Goal: Task Accomplishment & Management: Manage account settings

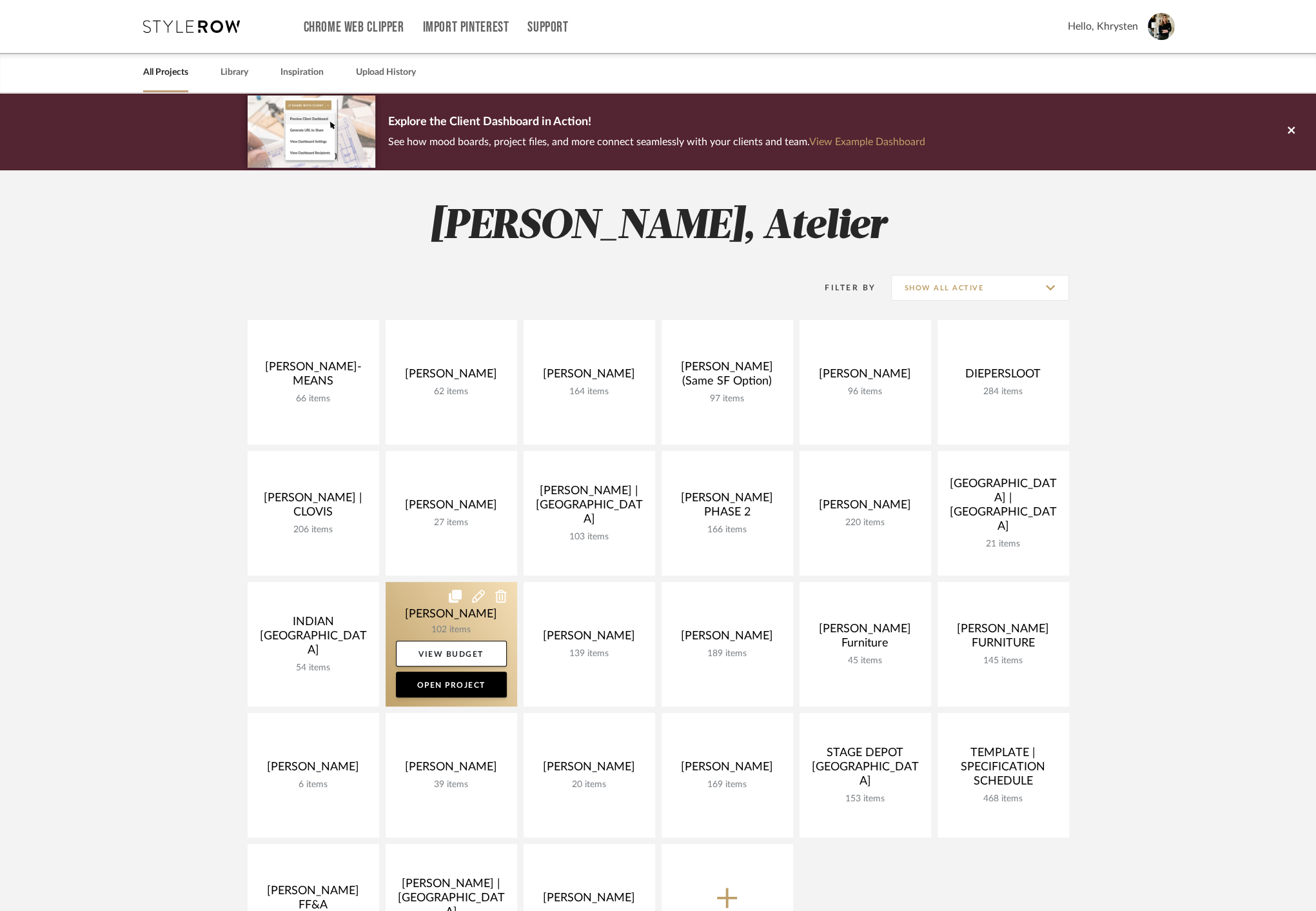
click at [438, 620] on link at bounding box center [451, 644] width 131 height 125
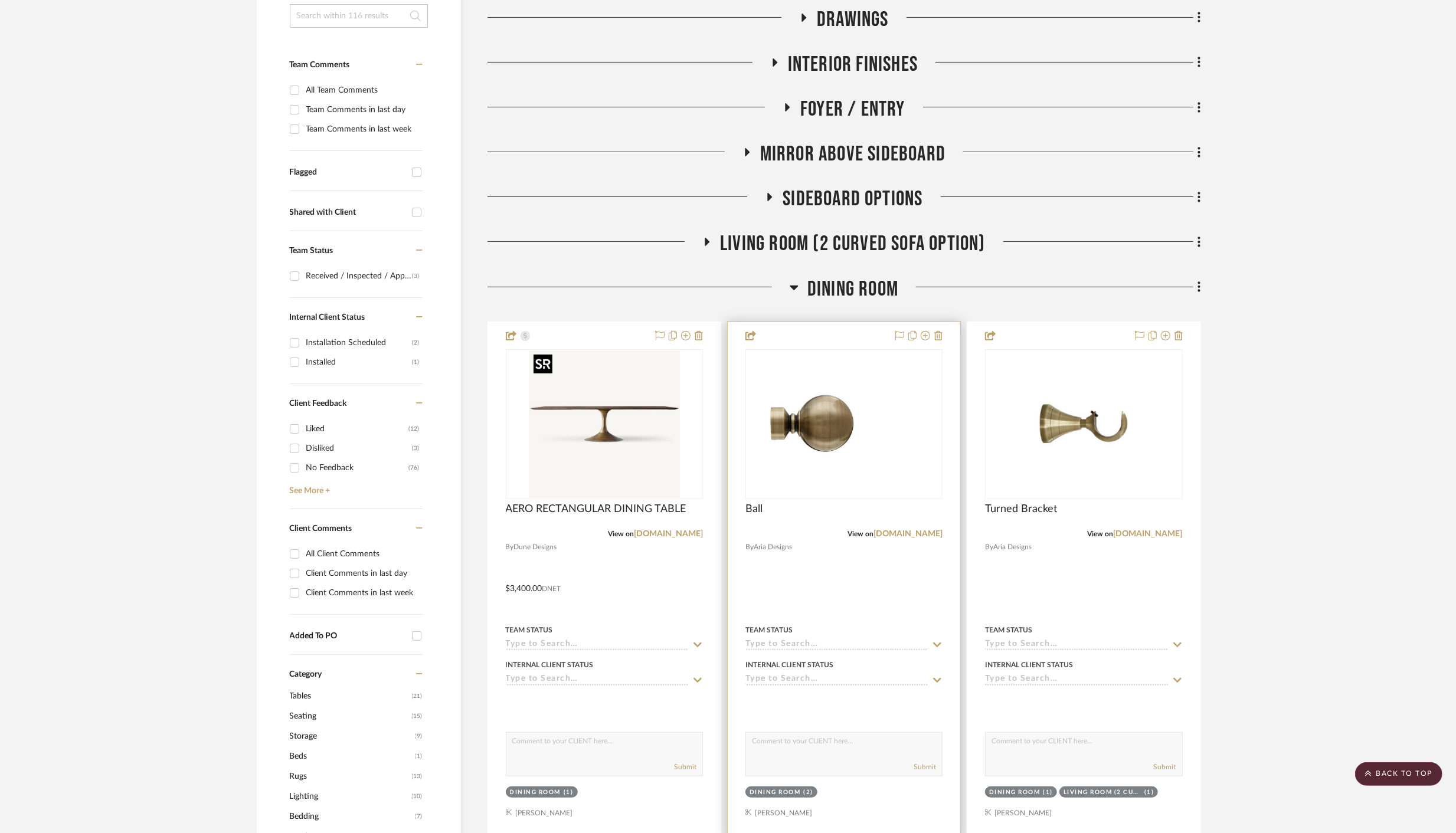
scroll to position [291, 0]
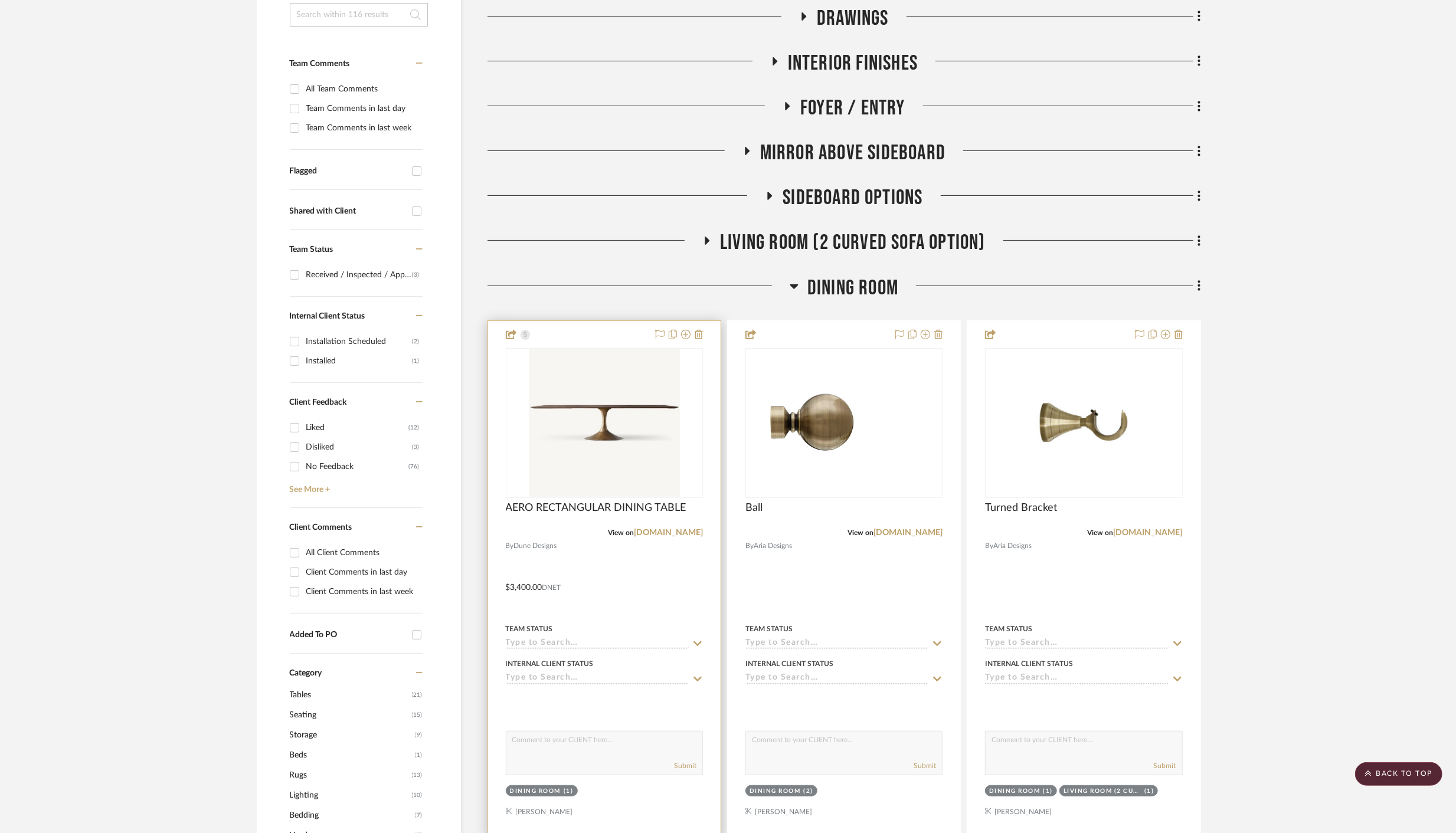
click at [615, 567] on div at bounding box center [604, 579] width 233 height 516
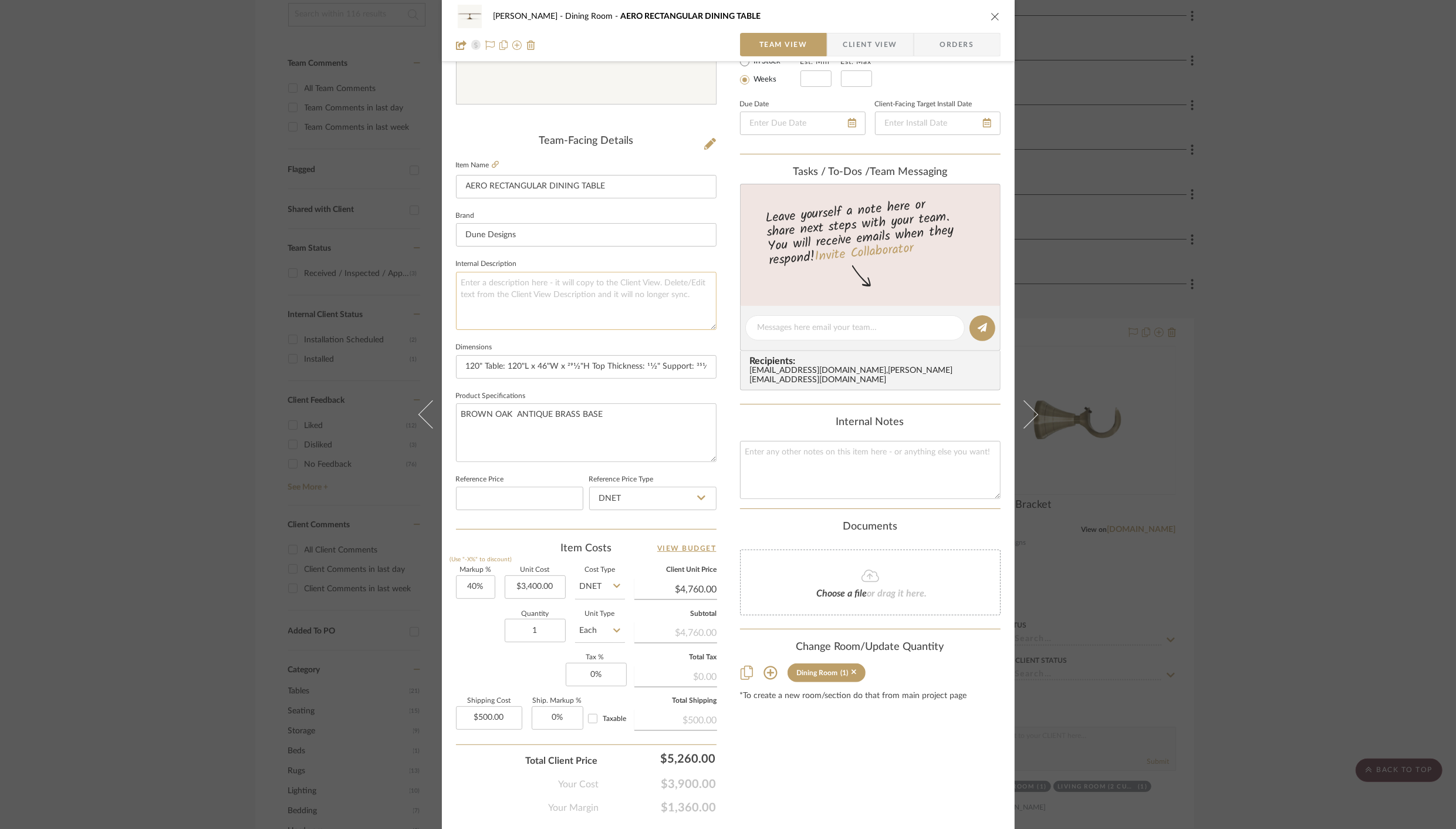
scroll to position [262, 0]
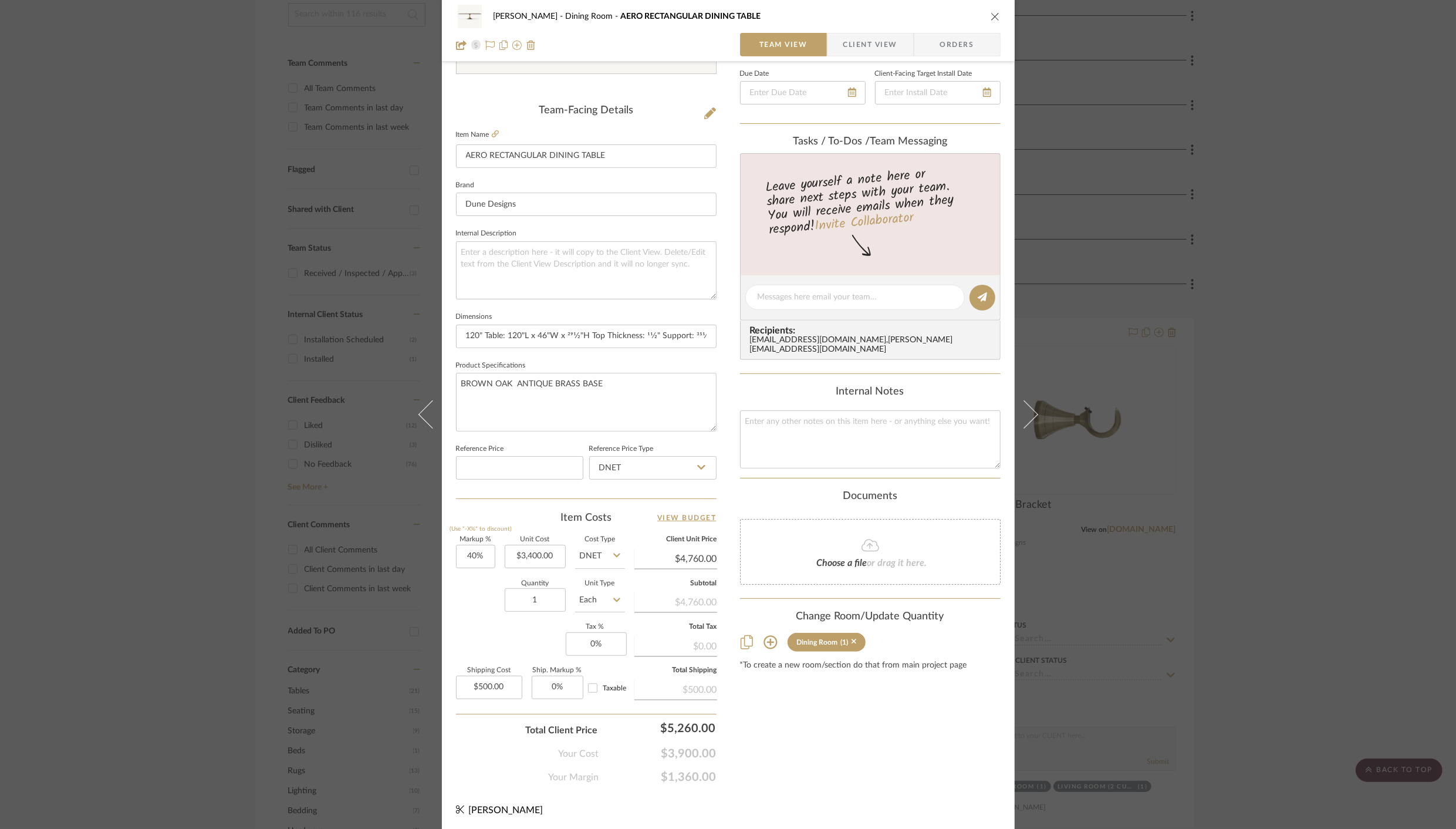
click at [991, 17] on icon "close" at bounding box center [995, 16] width 9 height 9
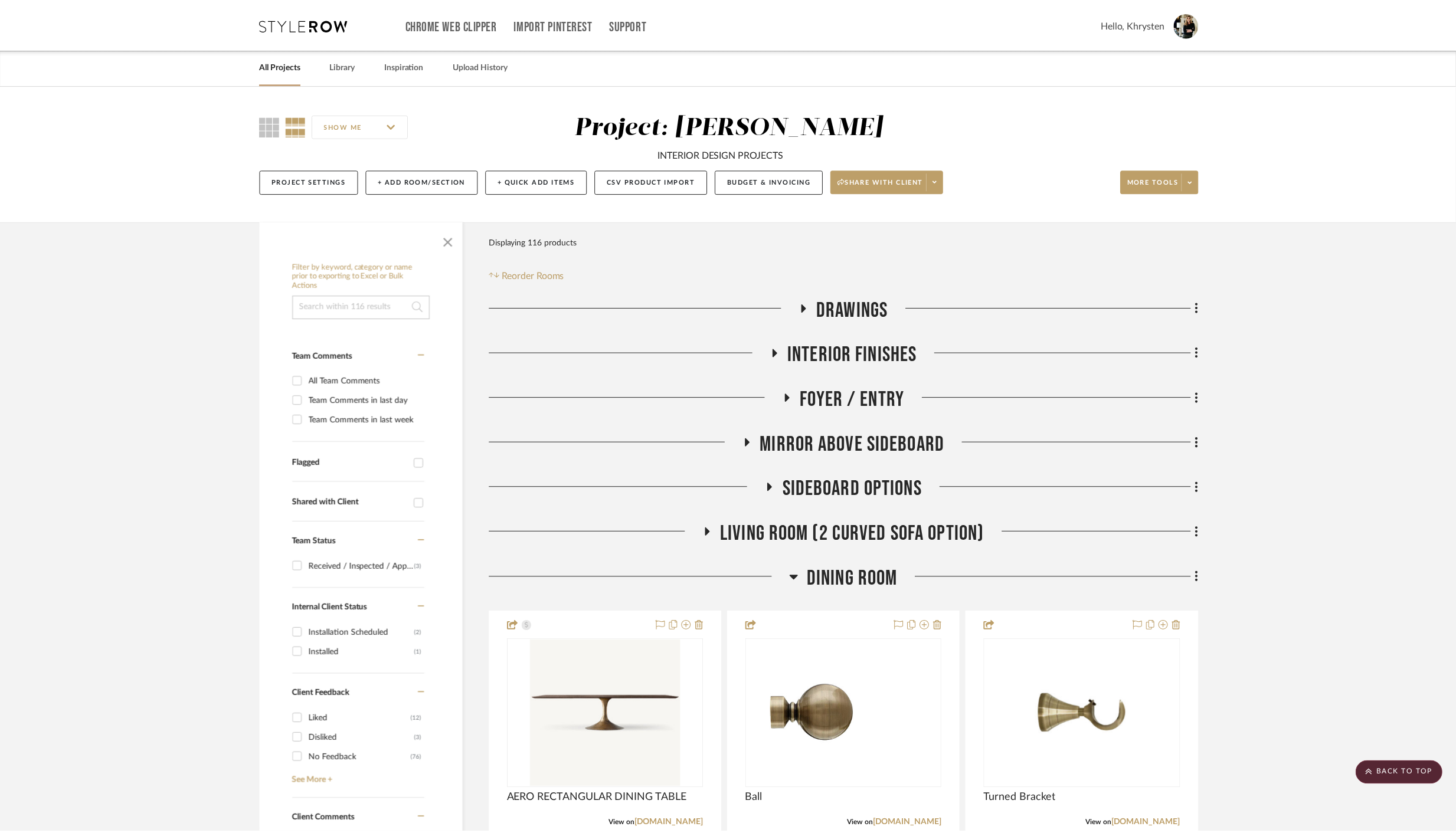
scroll to position [291, 0]
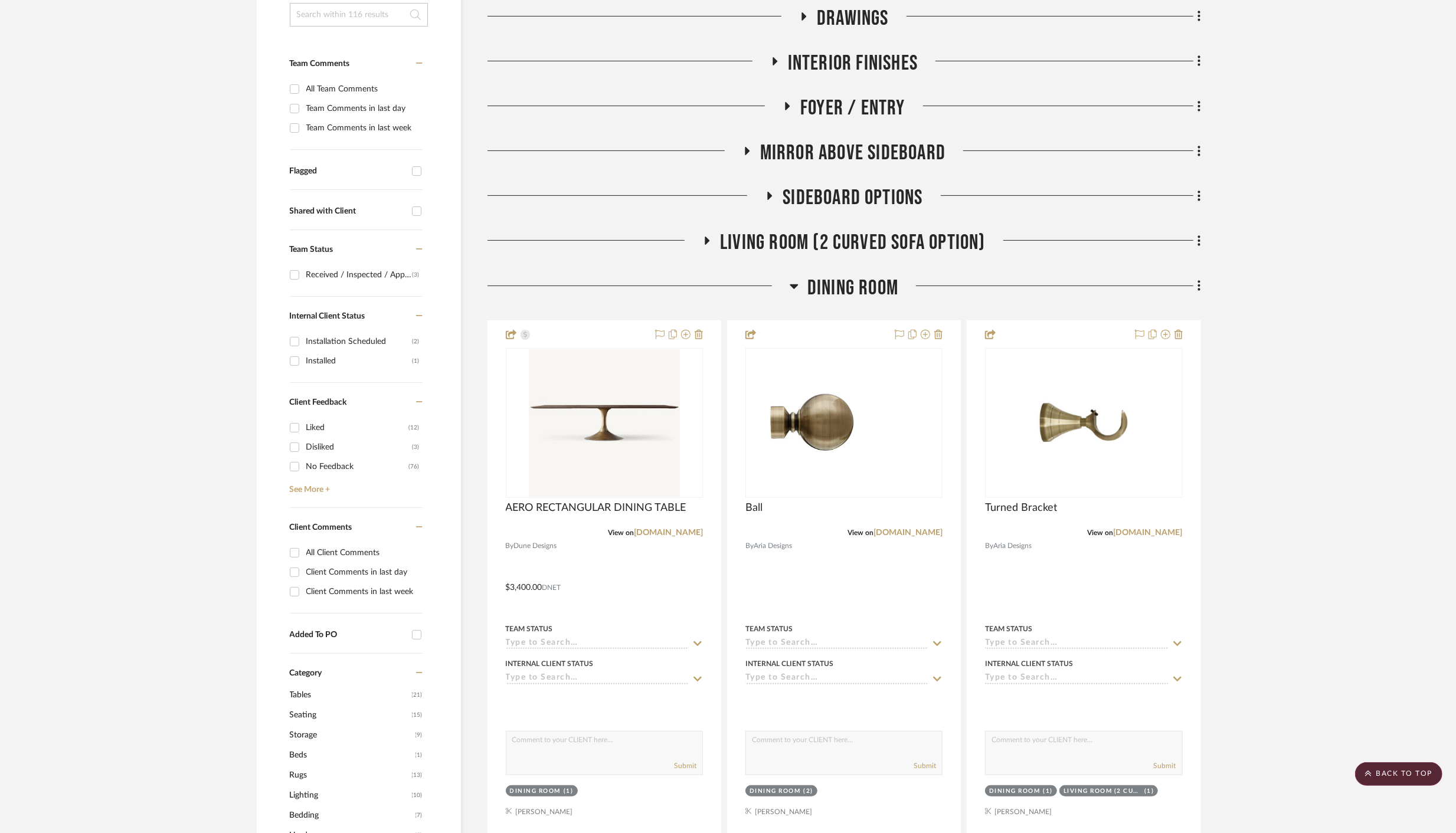
click at [795, 285] on icon at bounding box center [793, 287] width 8 height 5
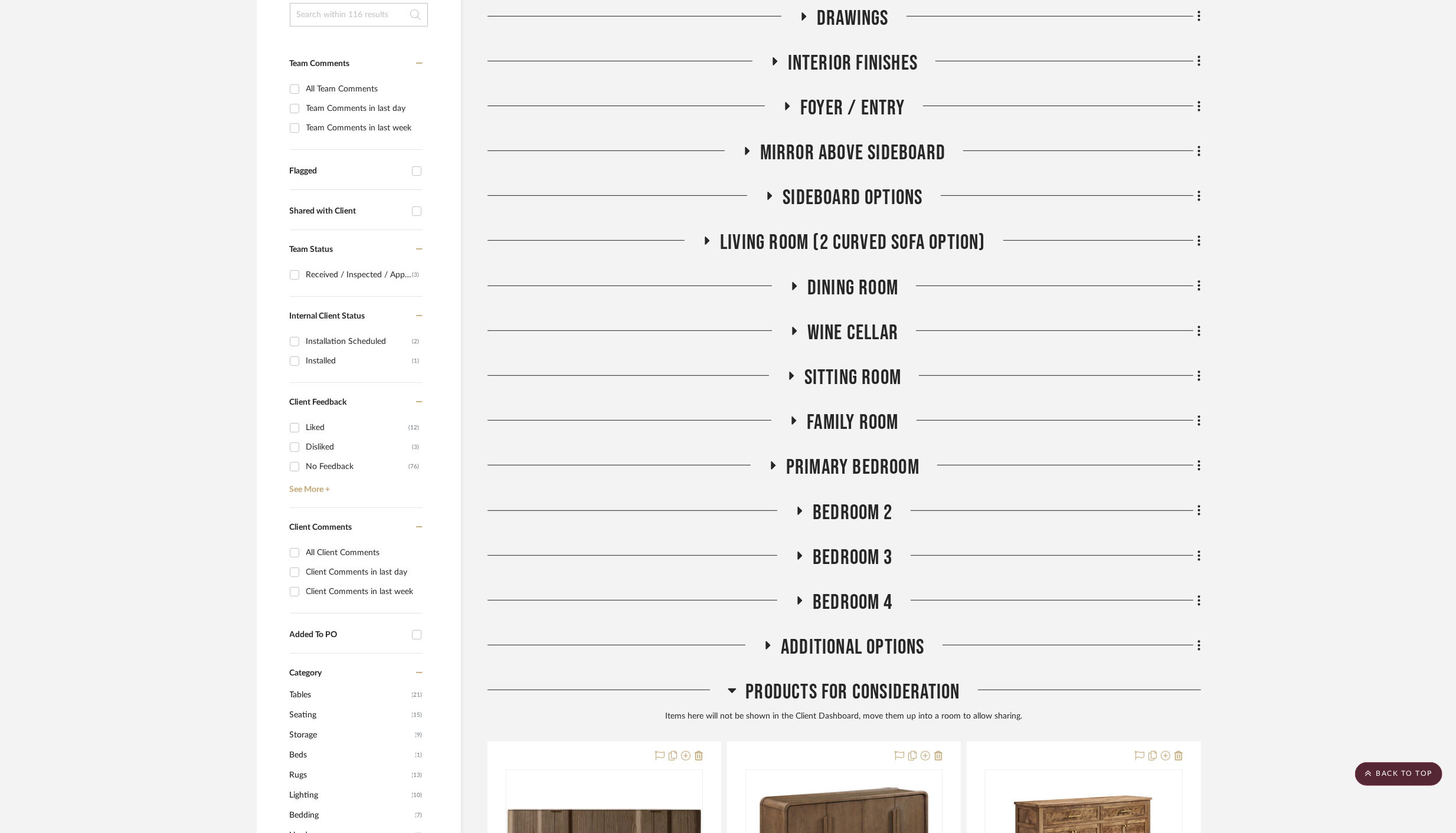
click at [795, 285] on icon at bounding box center [794, 286] width 5 height 8
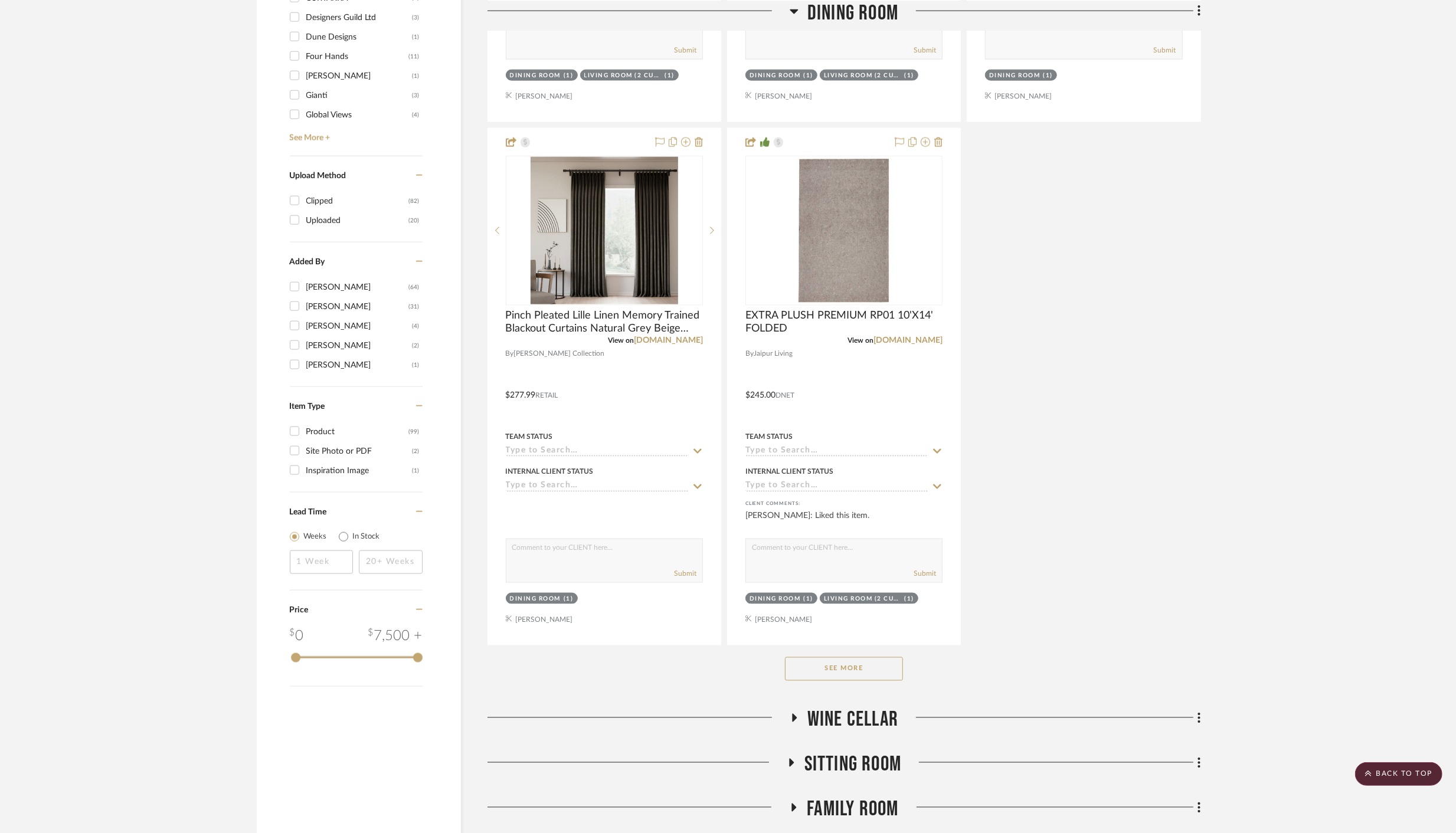
scroll to position [1531, 0]
click at [814, 668] on button "See More" at bounding box center [843, 667] width 118 height 24
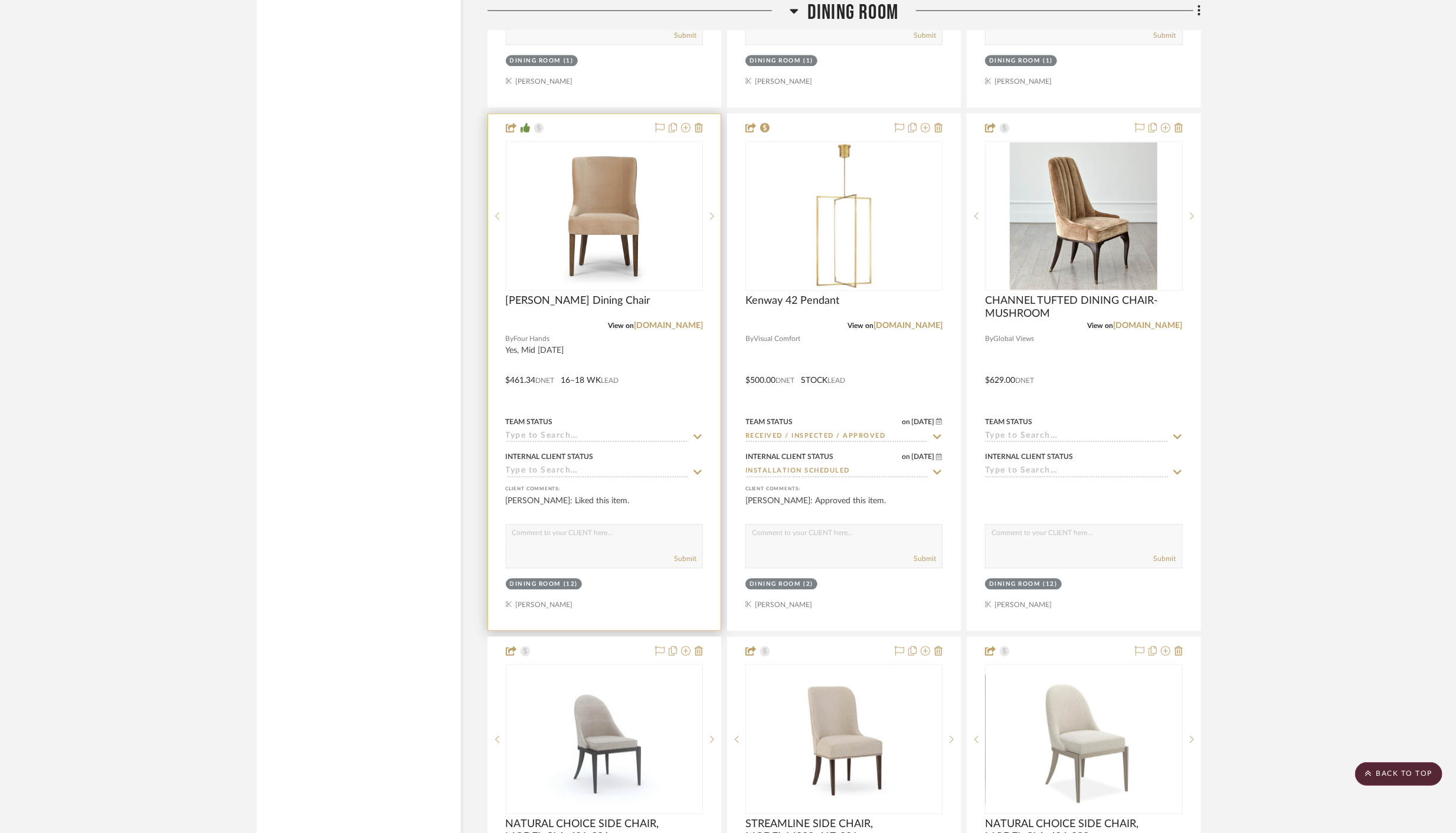
scroll to position [2595, 0]
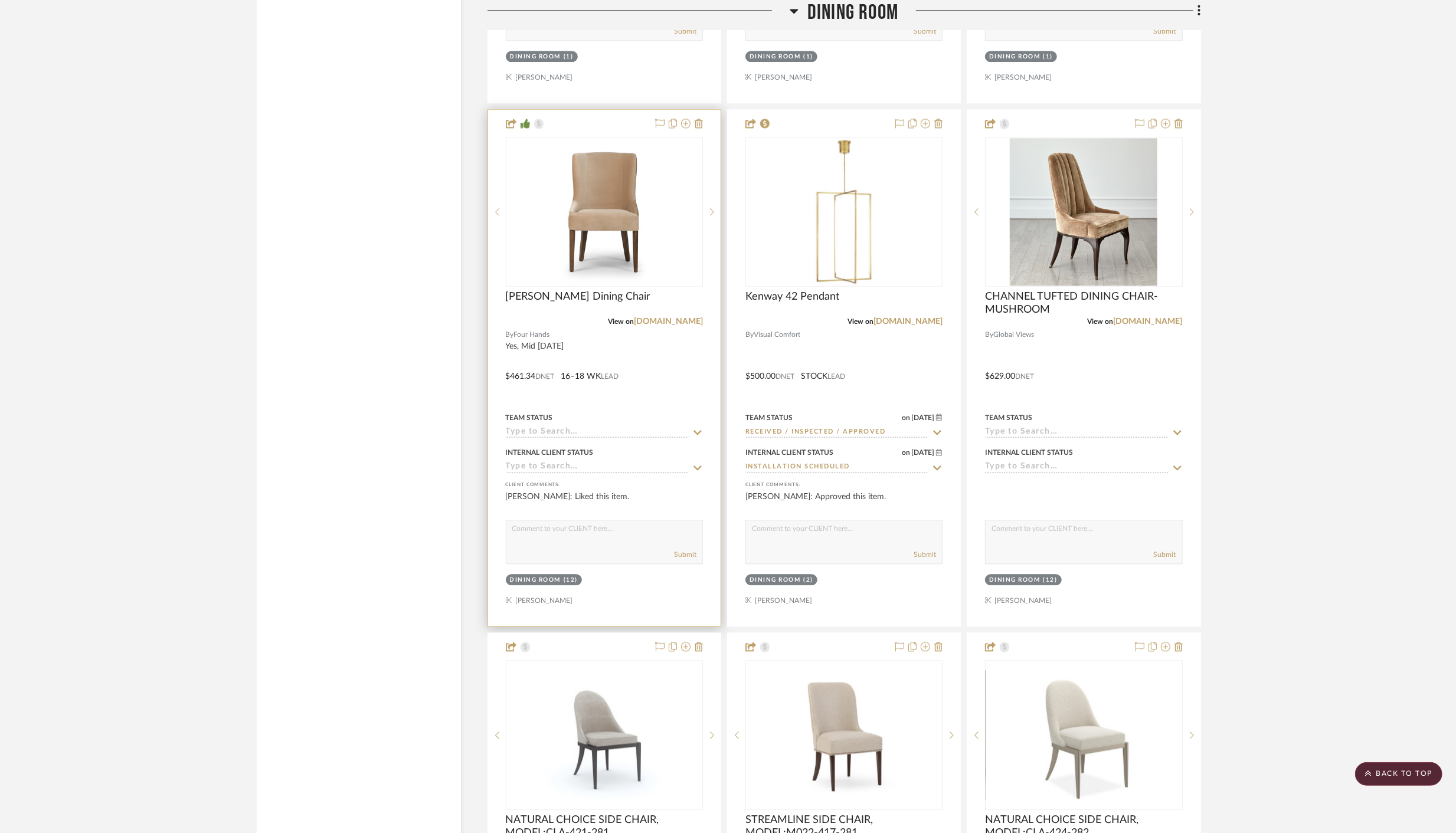
click at [530, 369] on div at bounding box center [604, 368] width 233 height 516
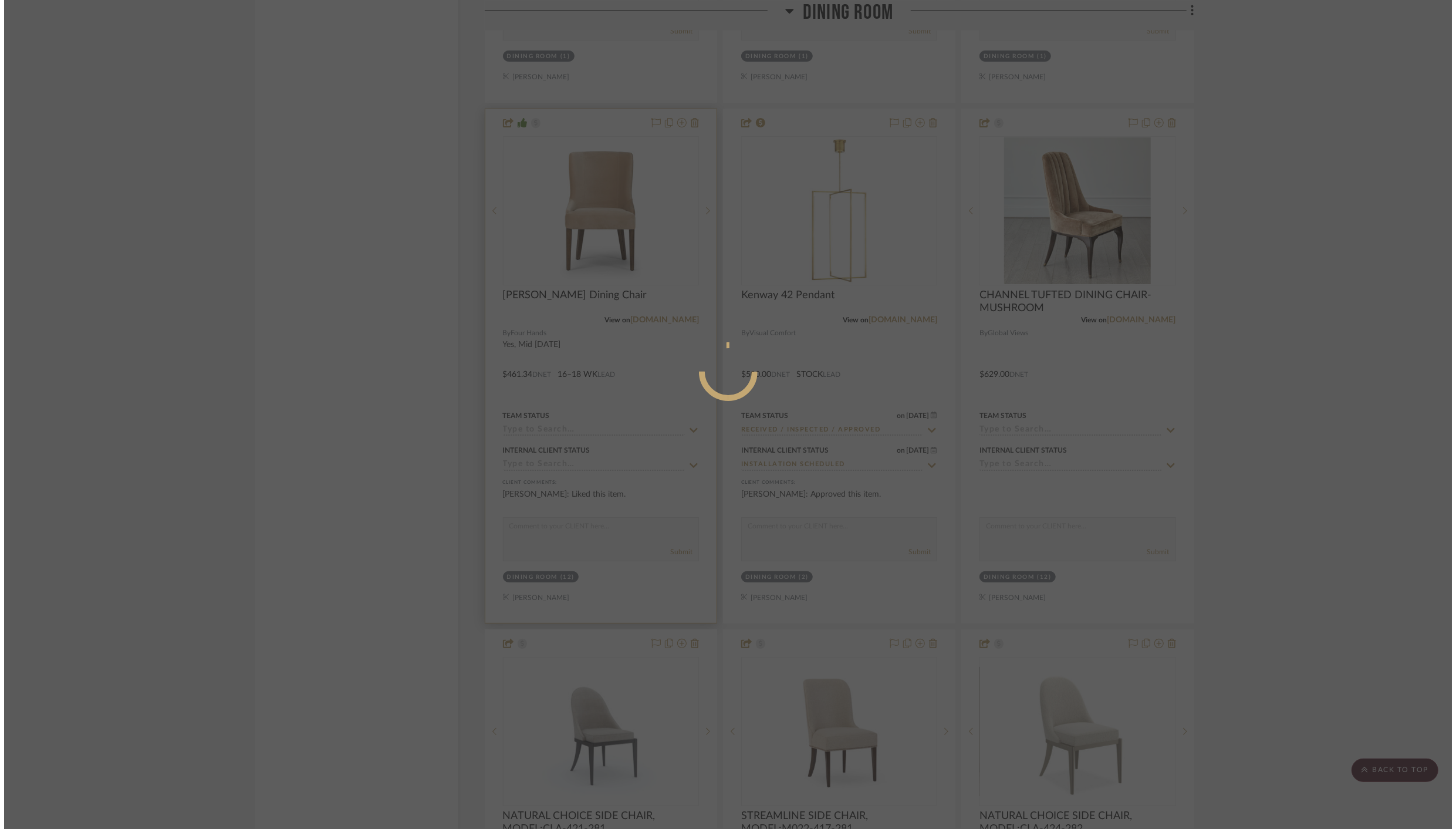
scroll to position [0, 0]
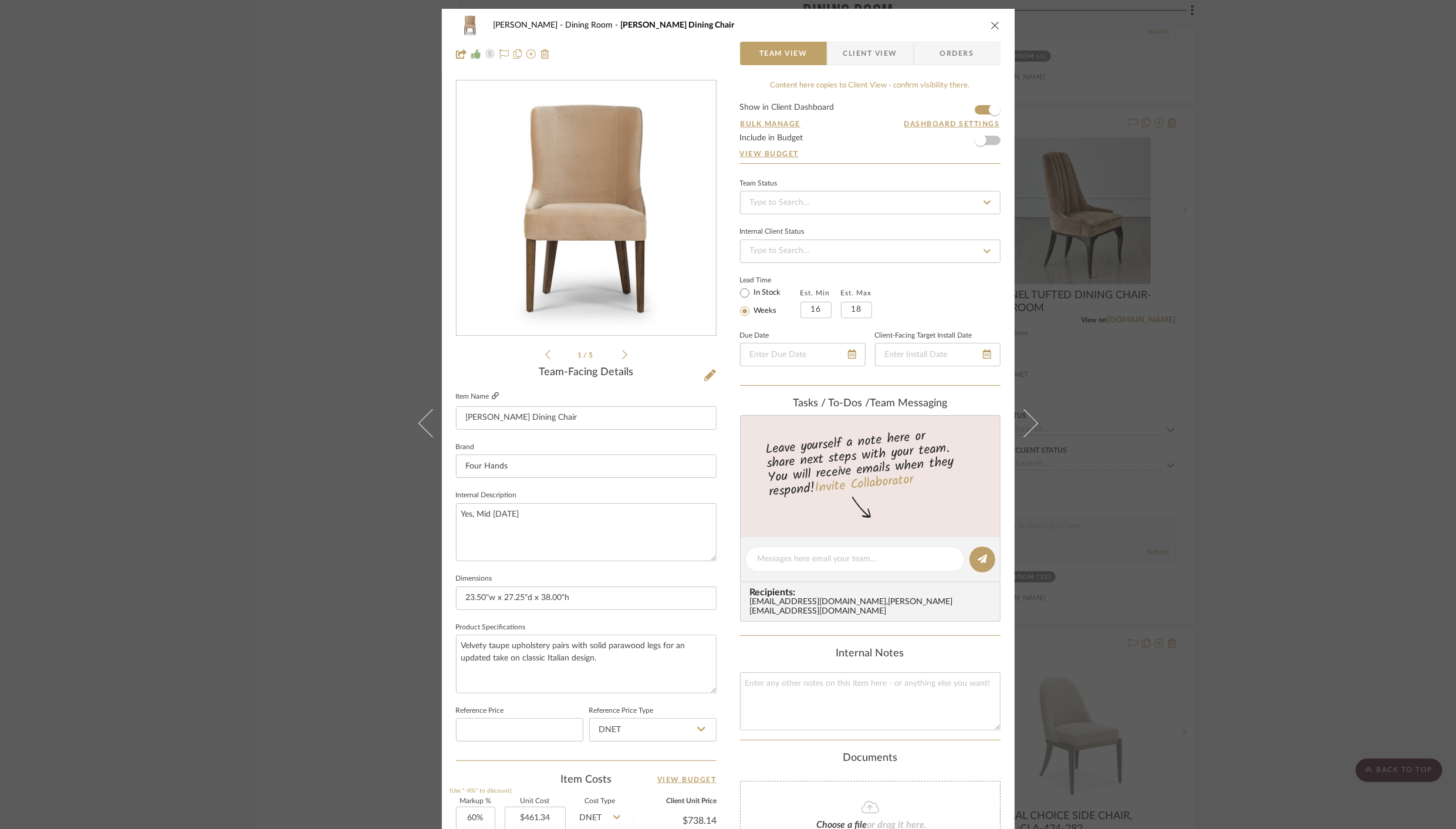
click at [492, 395] on icon at bounding box center [495, 395] width 7 height 7
drag, startPoint x: 807, startPoint y: 310, endPoint x: 839, endPoint y: 311, distance: 32.0
click at [839, 311] on div "Est. Min 16 Est. Max 18" at bounding box center [836, 301] width 72 height 33
type input "2"
type input "3"
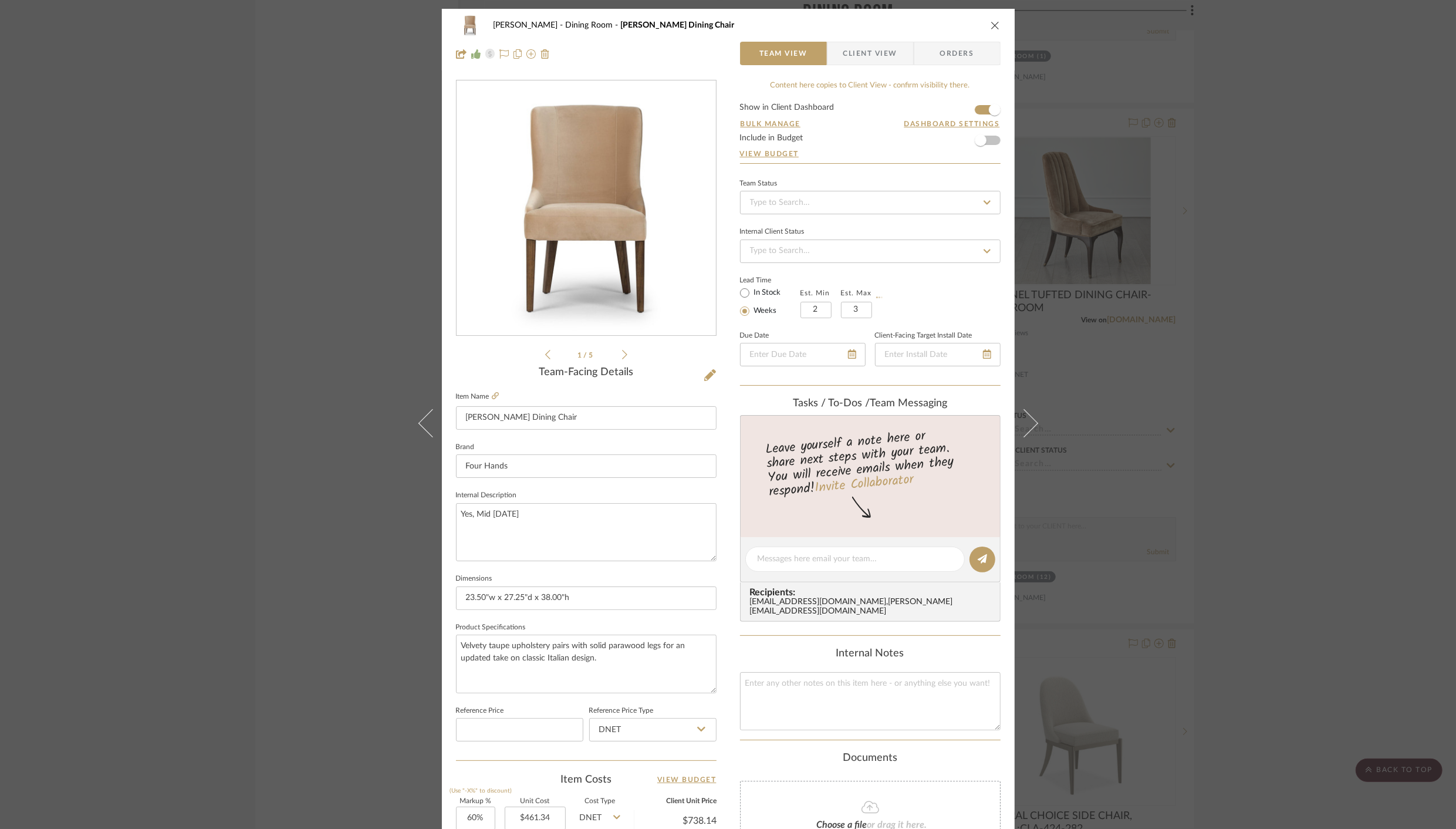
click at [924, 297] on div "Lead Time In Stock Weeks Est. Min 2 Est. Max 3" at bounding box center [870, 295] width 260 height 46
click at [990, 21] on icon "close" at bounding box center [995, 26] width 9 height 9
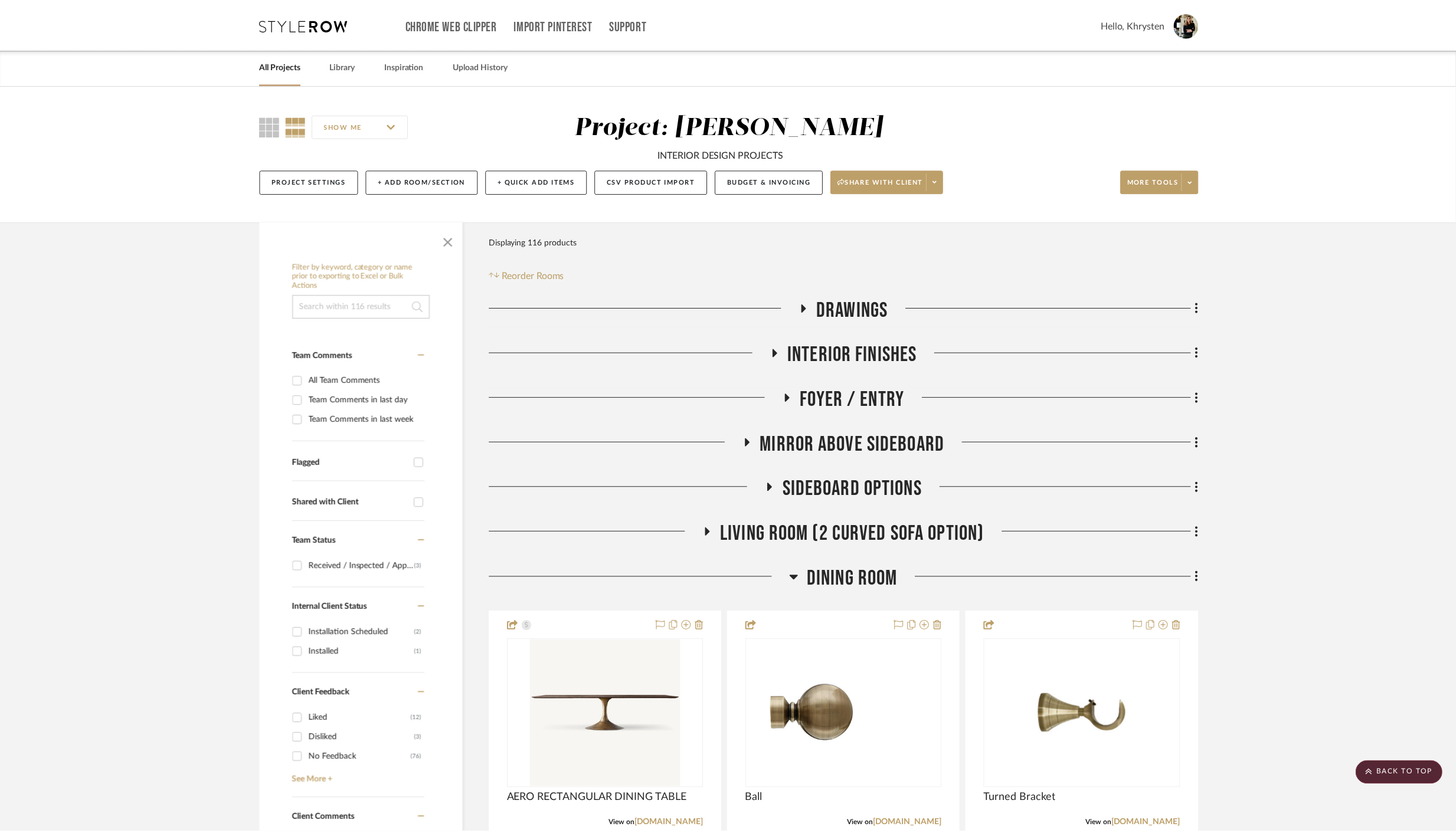
scroll to position [2595, 0]
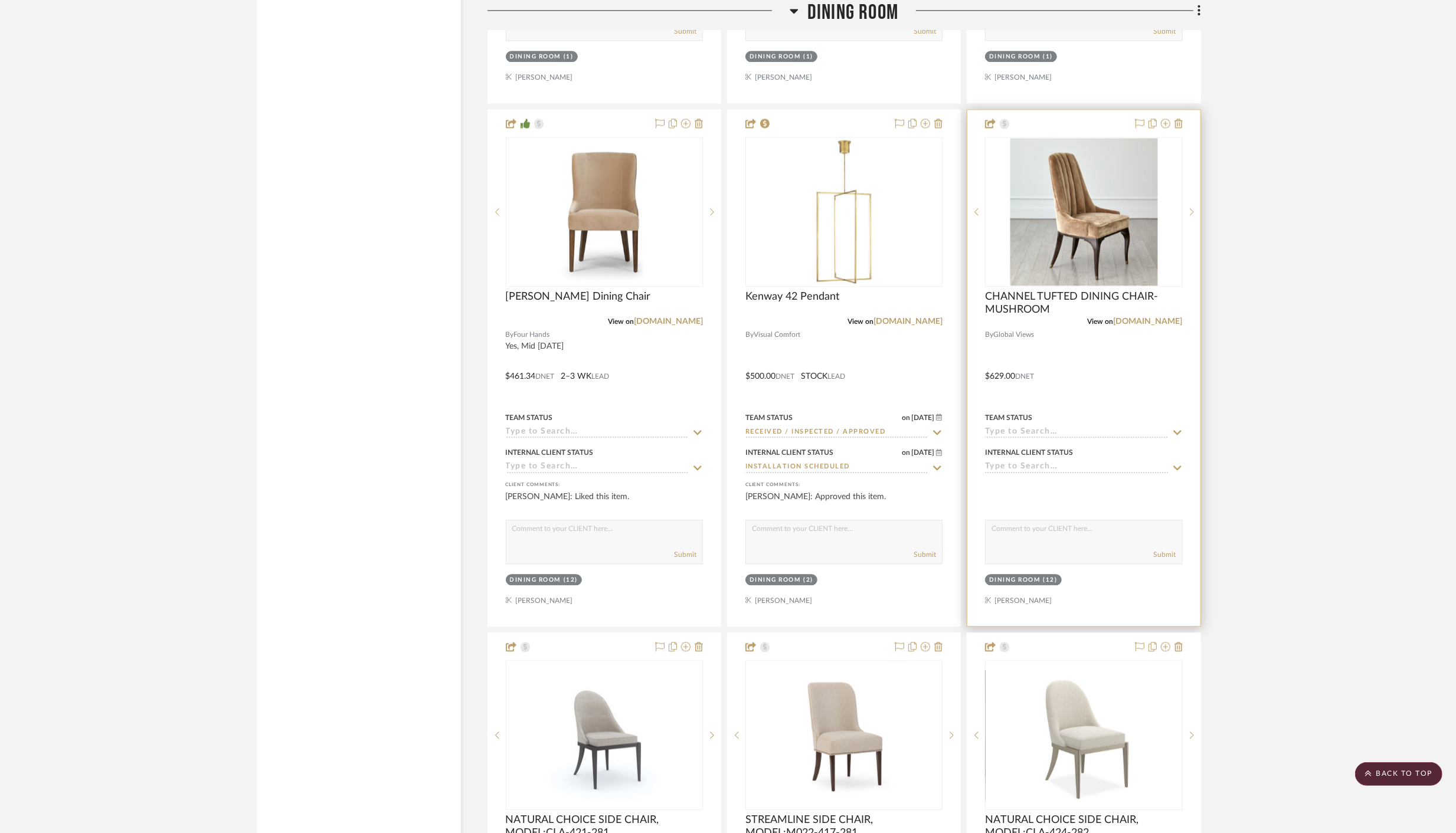
click at [1076, 118] on div at bounding box center [1083, 368] width 233 height 516
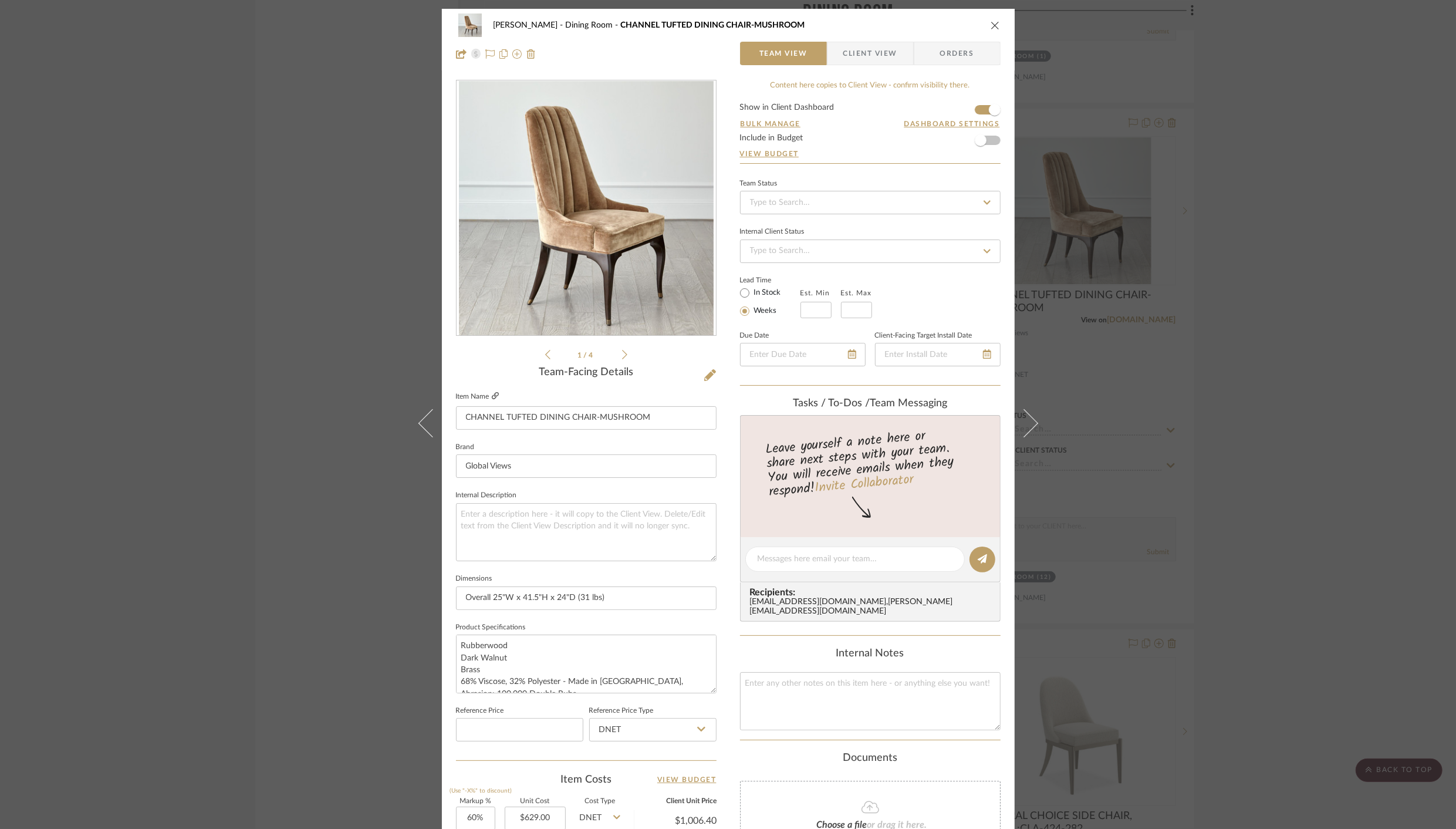
click at [492, 396] on icon at bounding box center [495, 395] width 7 height 7
click at [993, 24] on icon "close" at bounding box center [995, 26] width 9 height 9
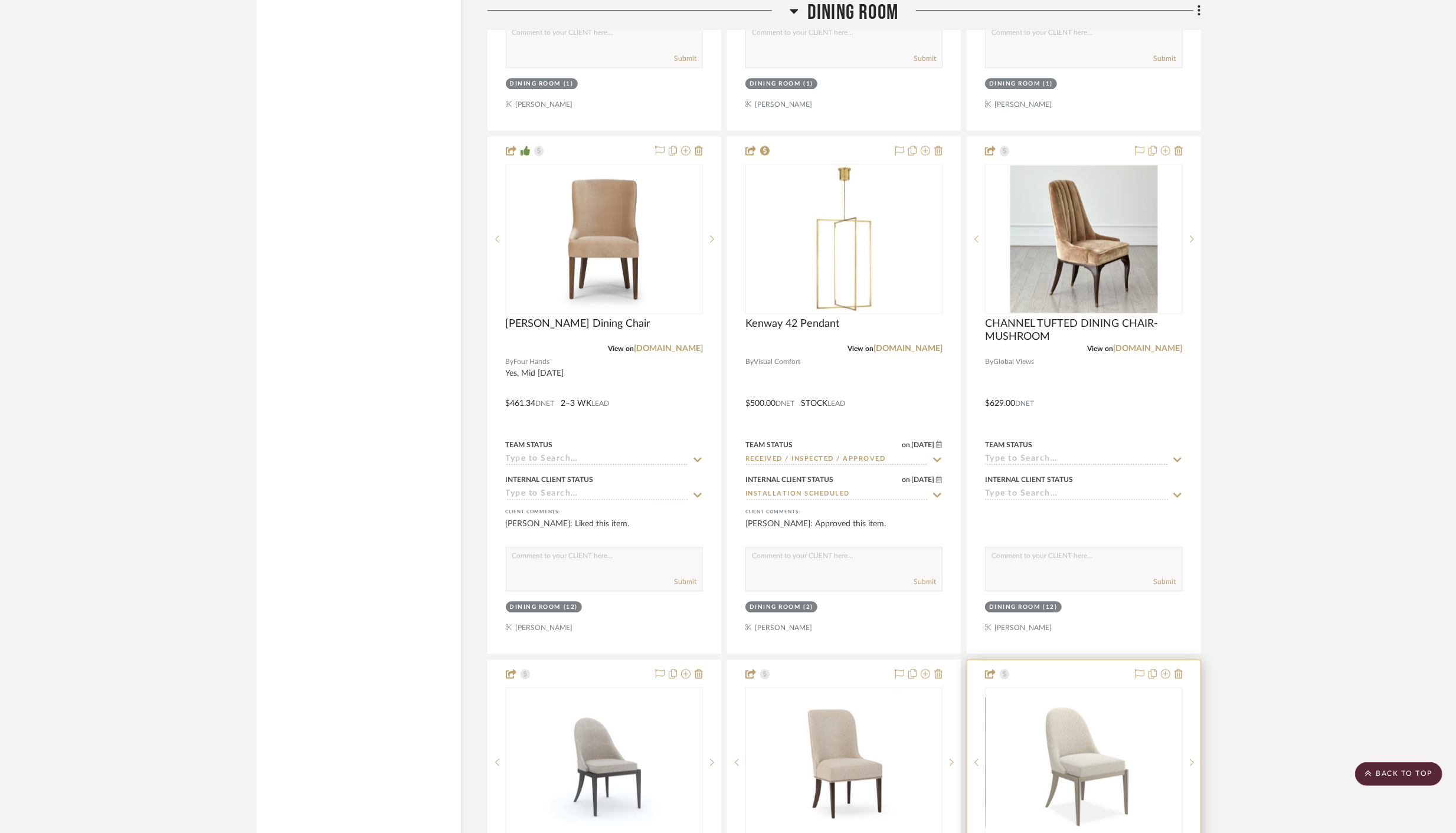
scroll to position [2648, 0]
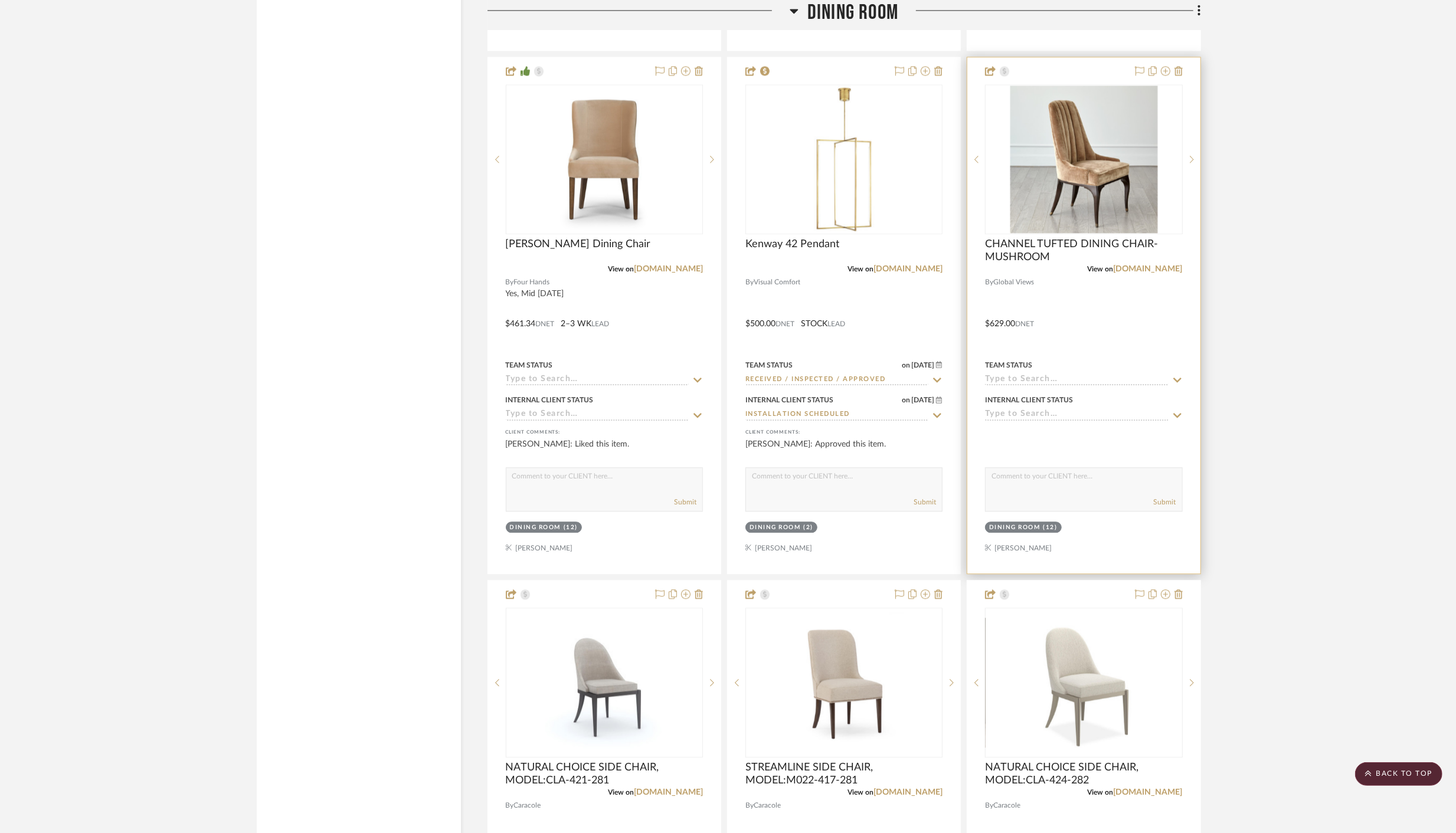
click at [1121, 326] on div at bounding box center [1083, 315] width 233 height 516
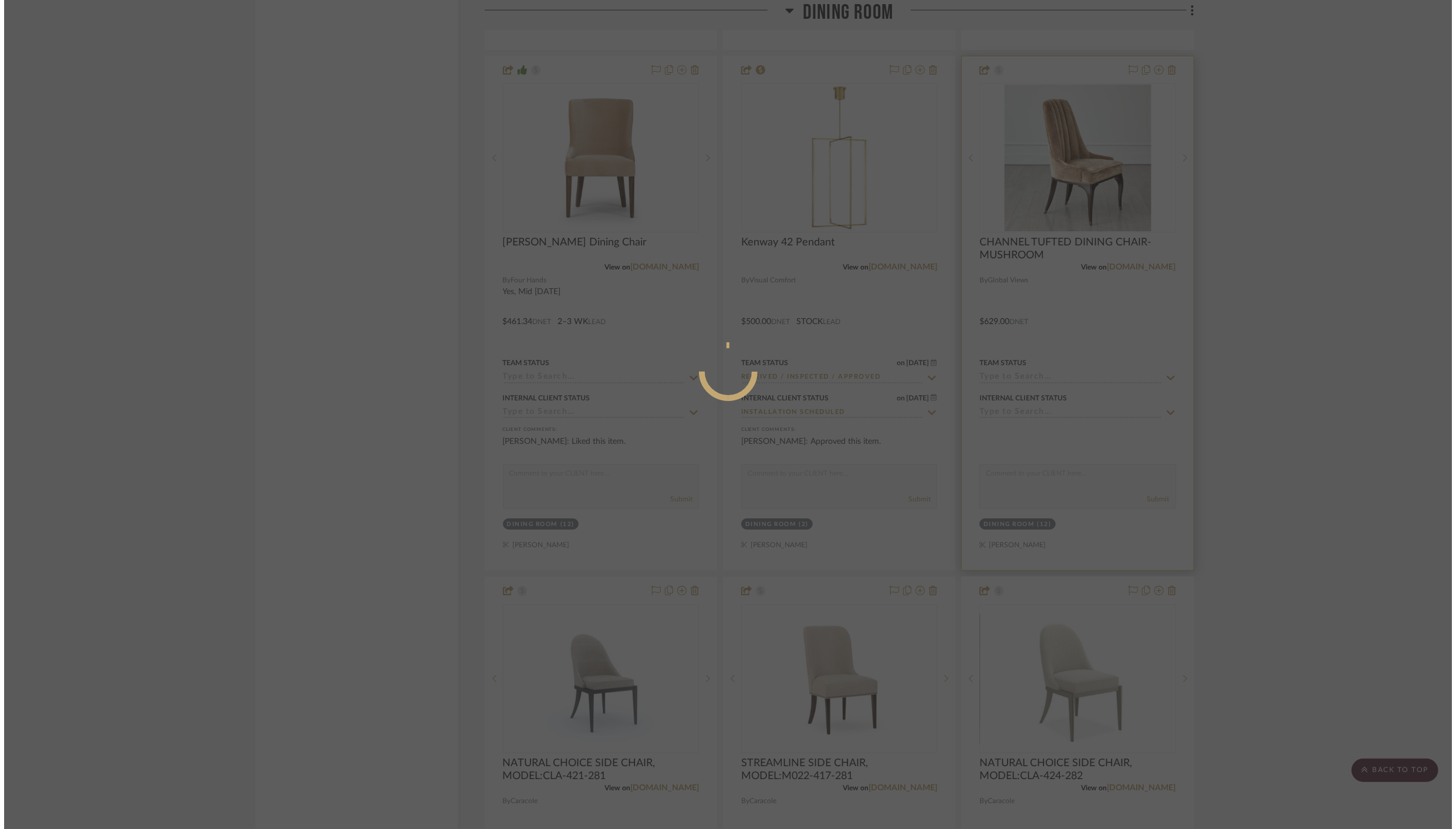
scroll to position [0, 0]
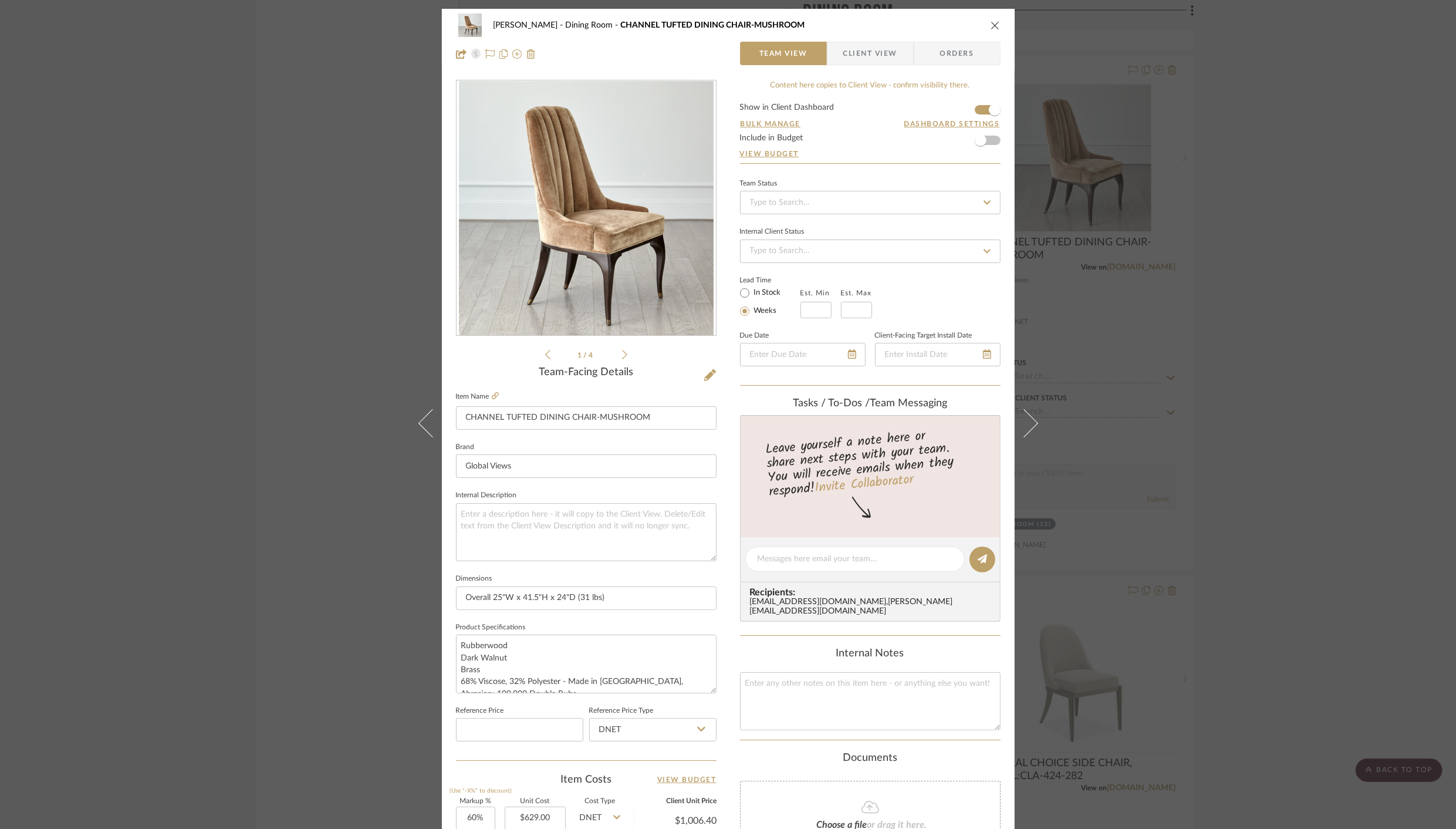
click at [990, 26] on icon "close" at bounding box center [995, 26] width 9 height 9
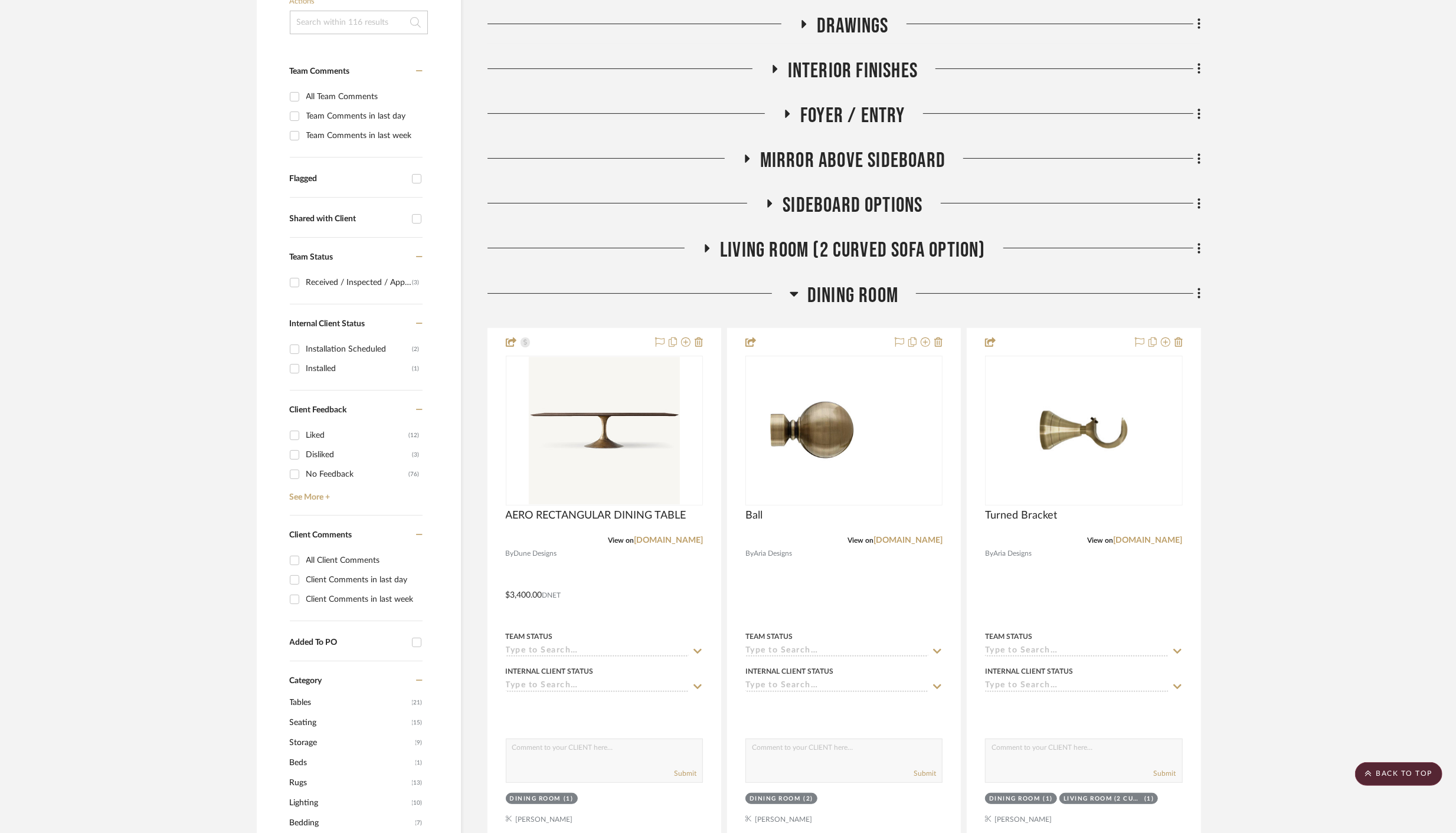
scroll to position [283, 0]
click at [794, 294] on icon at bounding box center [793, 295] width 8 height 5
